Goal: Use online tool/utility: Utilize a website feature to perform a specific function

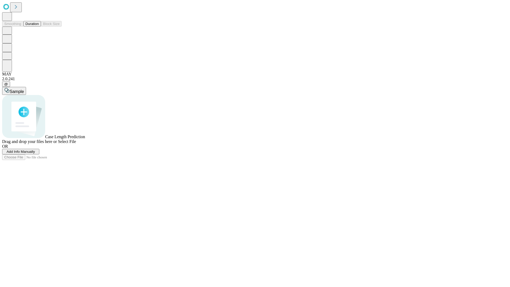
click at [39, 27] on button "Duration" at bounding box center [32, 24] width 18 height 6
click at [24, 89] on span "Sample" at bounding box center [17, 91] width 14 height 5
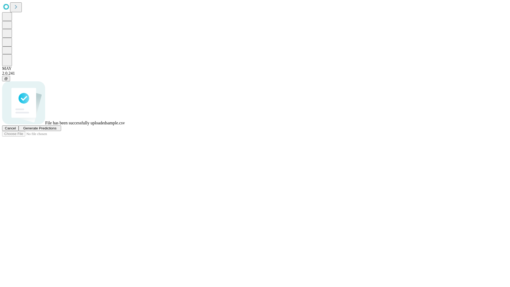
click at [56, 130] on span "Generate Predictions" at bounding box center [39, 128] width 33 height 4
